Goal: Information Seeking & Learning: Learn about a topic

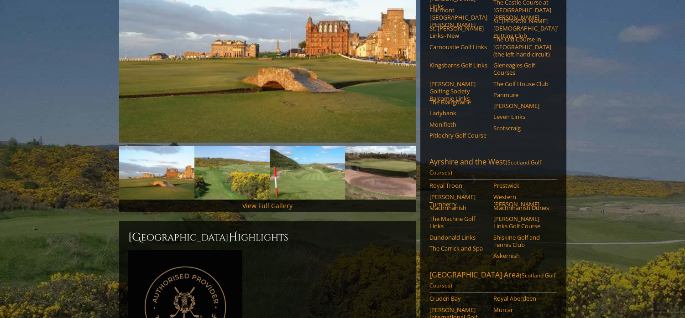
scroll to position [228, 0]
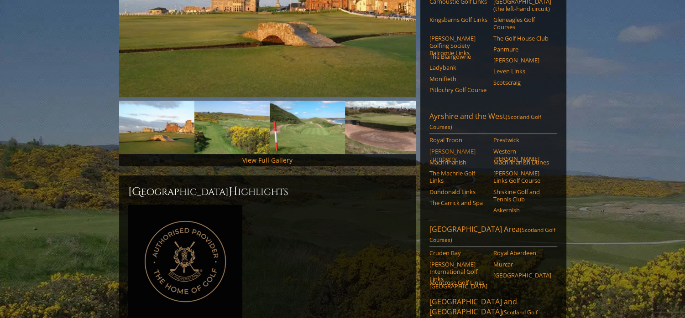
click at [463, 148] on link "[PERSON_NAME] Turnberry" at bounding box center [458, 155] width 58 height 15
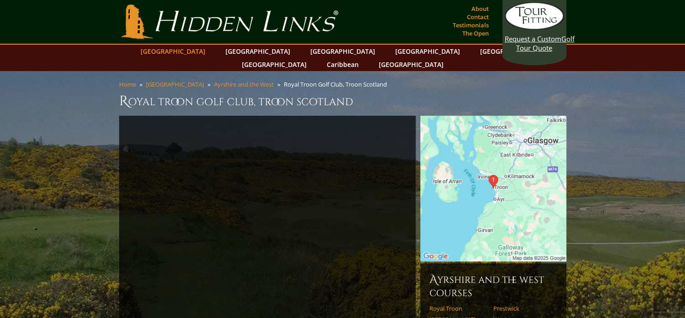
click at [202, 50] on link "[GEOGRAPHIC_DATA]" at bounding box center [173, 51] width 74 height 13
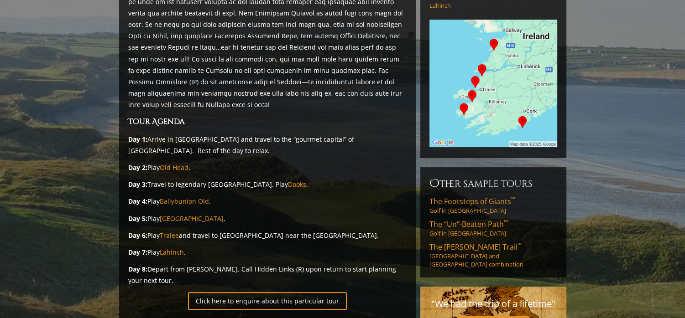
scroll to position [91, 0]
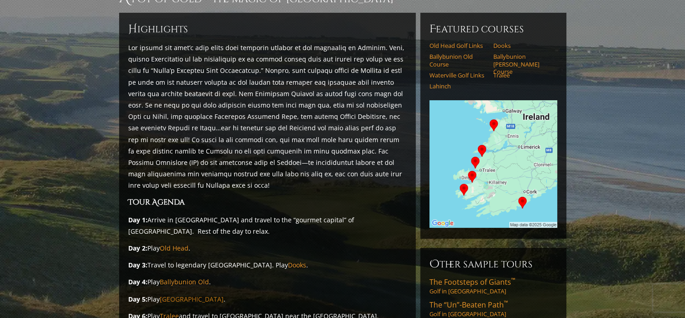
click at [186, 295] on link "Waterville" at bounding box center [192, 299] width 64 height 9
click at [180, 244] on link "Old Head" at bounding box center [174, 248] width 29 height 9
